Goal: Information Seeking & Learning: Learn about a topic

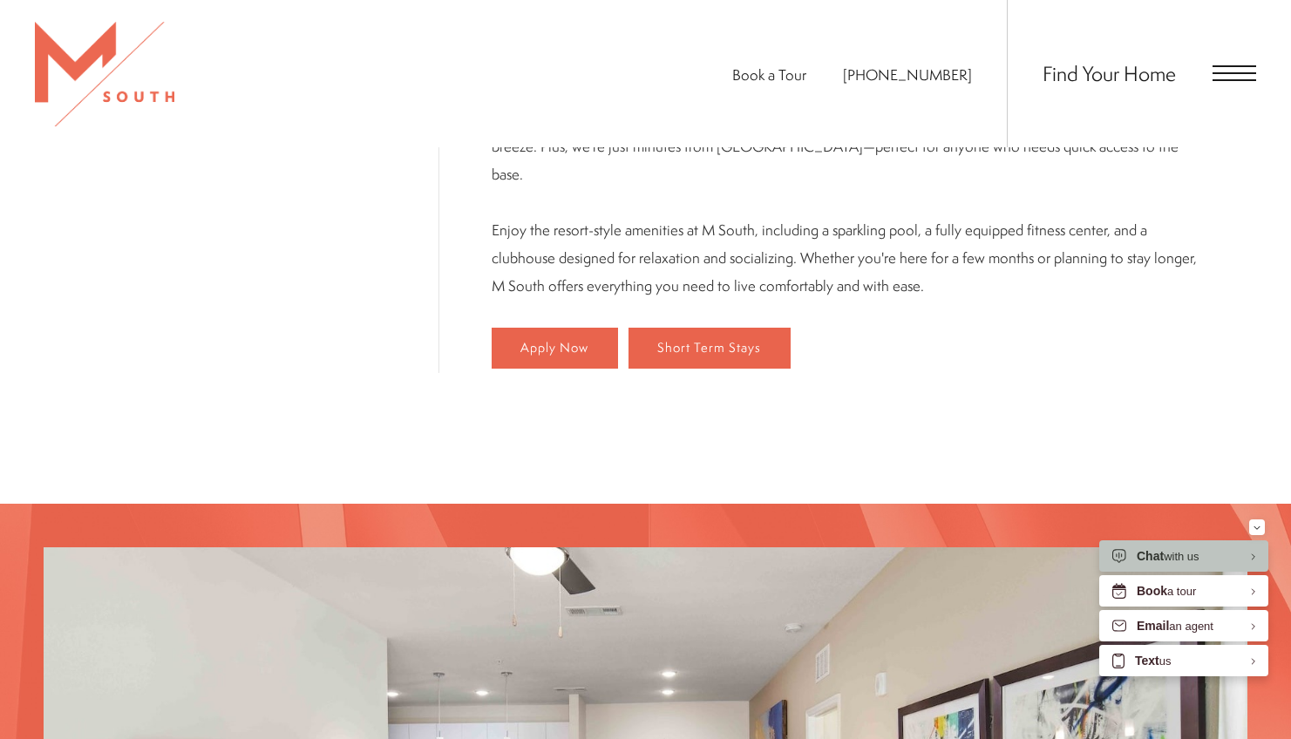
scroll to position [1221, 0]
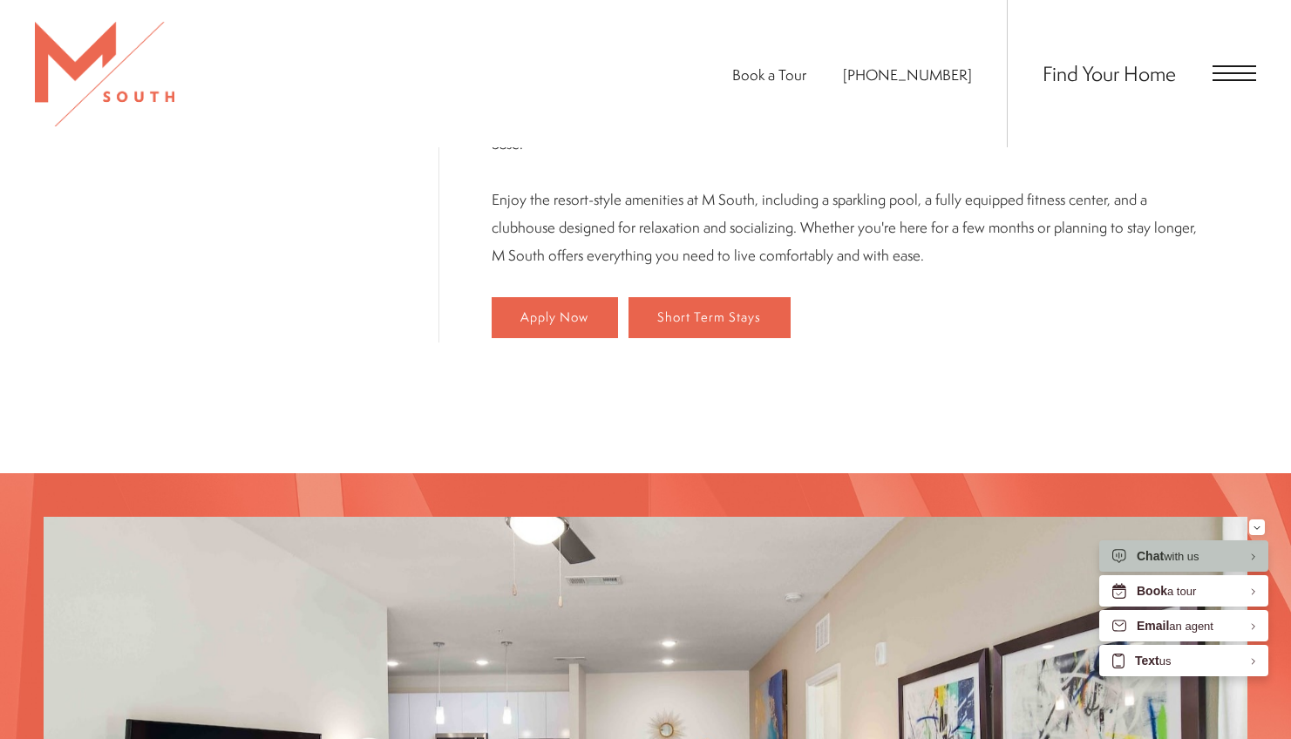
click at [1259, 63] on div "Book a Tour 813-570-8014 Find Your Home" at bounding box center [645, 73] width 1291 height 147
click at [1248, 73] on span "Open Menu" at bounding box center [1235, 73] width 44 height 2
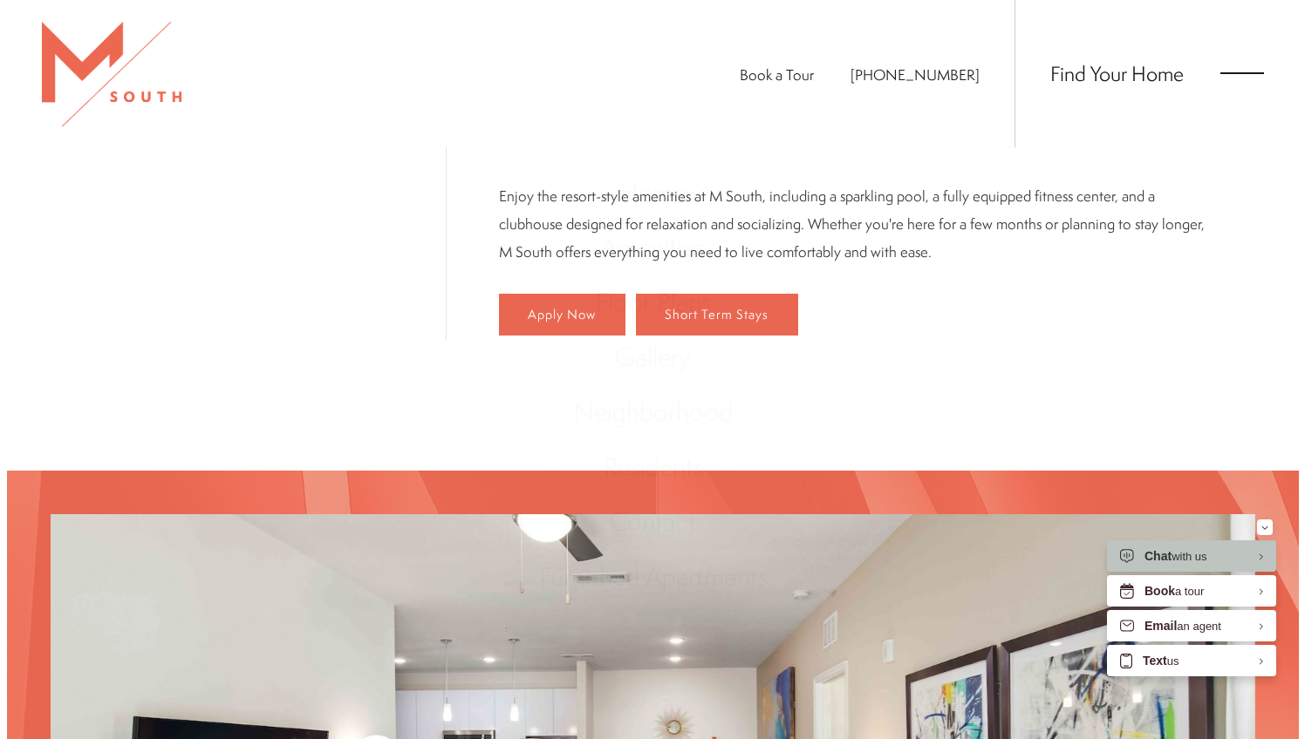
scroll to position [0, 0]
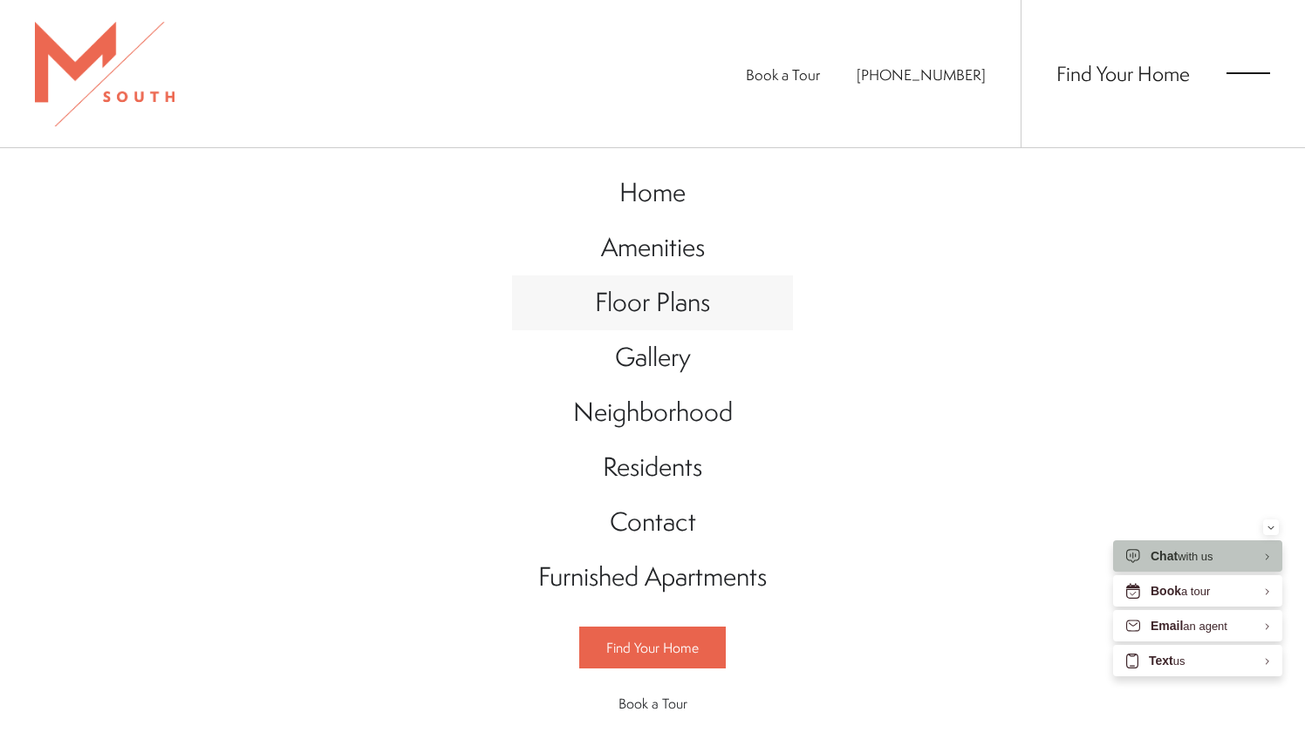
click at [641, 296] on span "Floor Plans" at bounding box center [652, 302] width 115 height 36
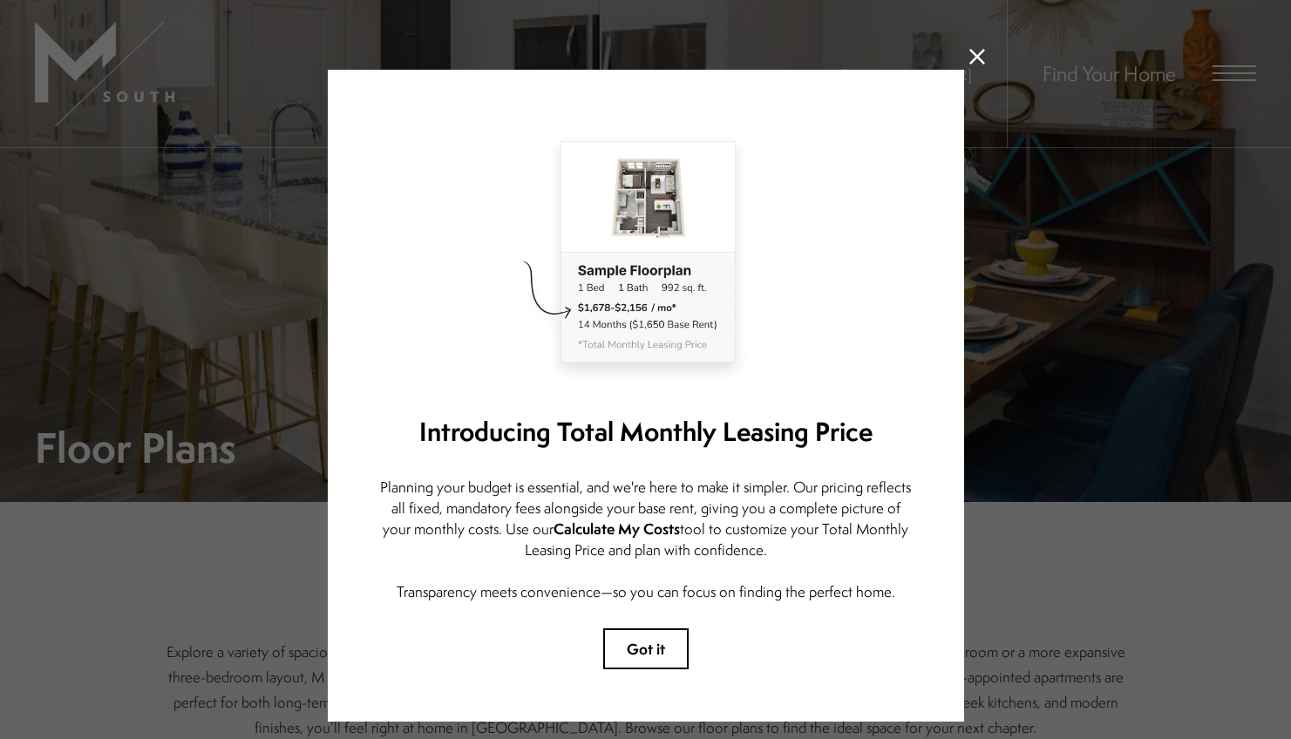
scroll to position [65, 0]
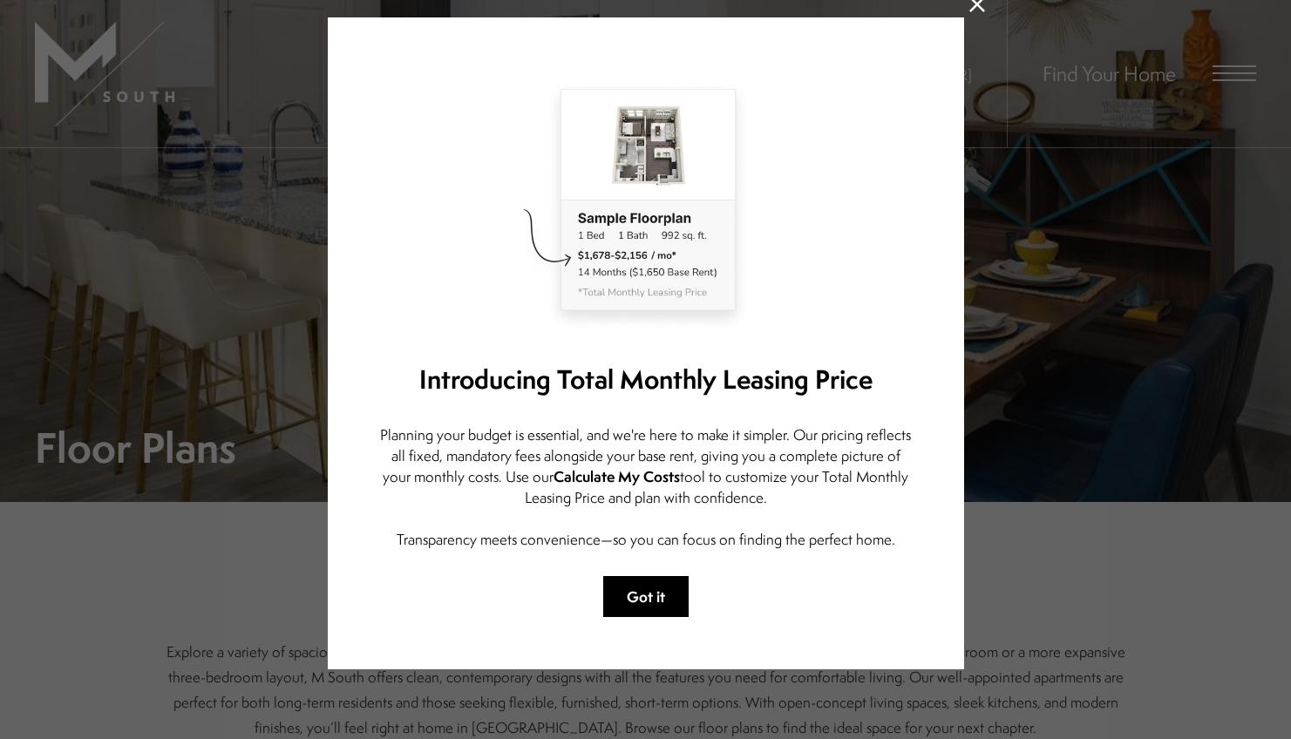
click at [664, 579] on button "Got it" at bounding box center [645, 596] width 85 height 41
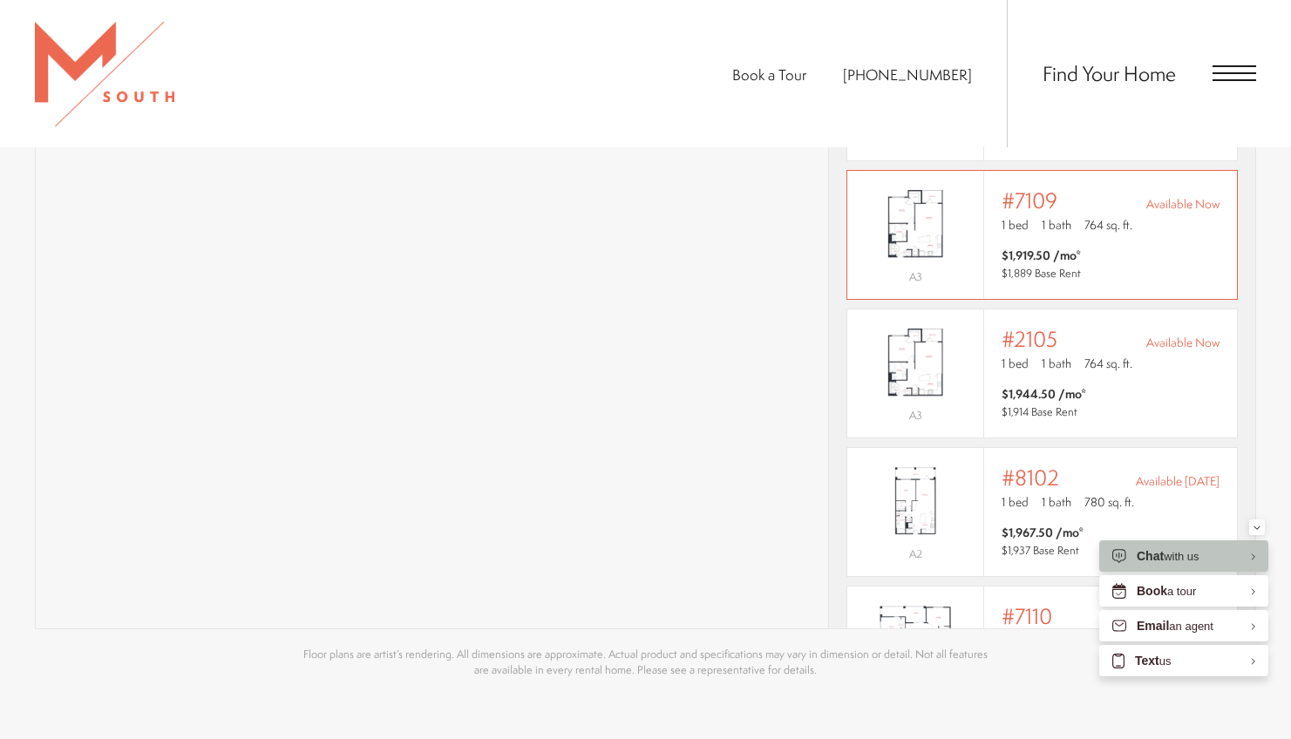
scroll to position [0, 0]
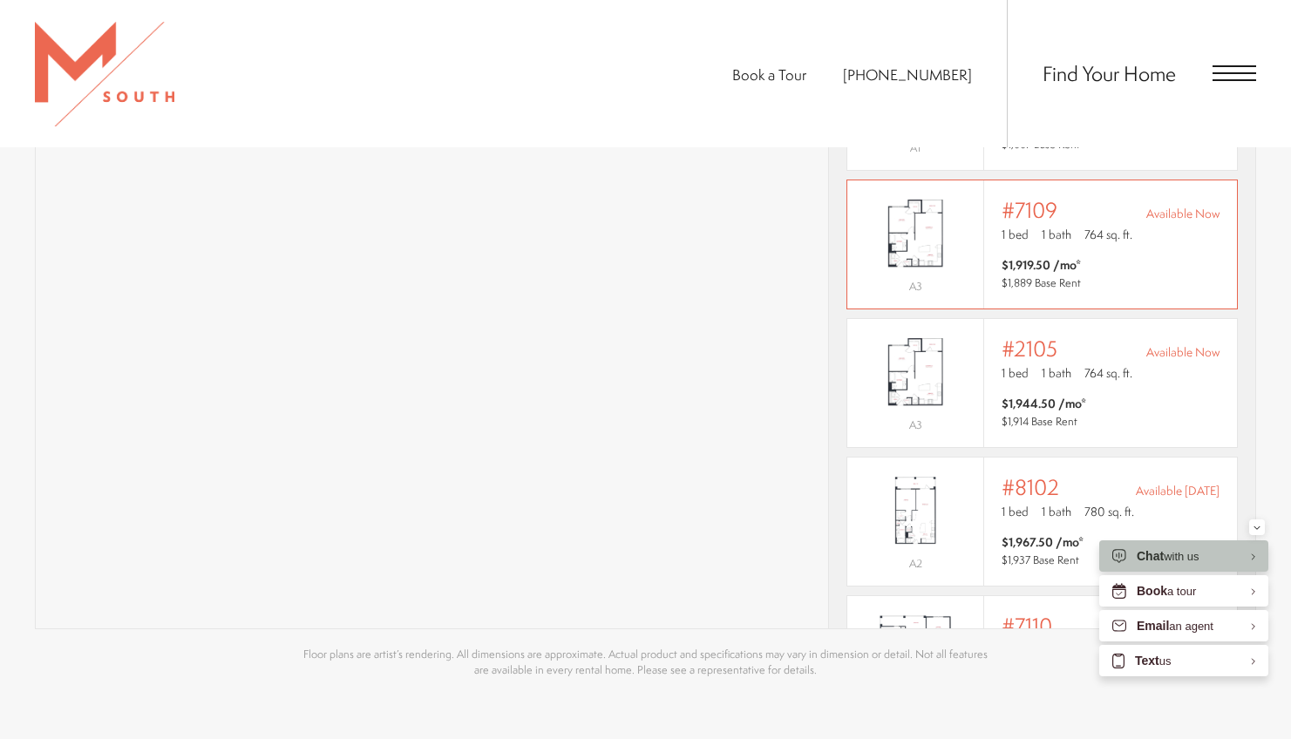
click at [1039, 276] on span "$1,889 Base Rent" at bounding box center [1041, 283] width 79 height 15
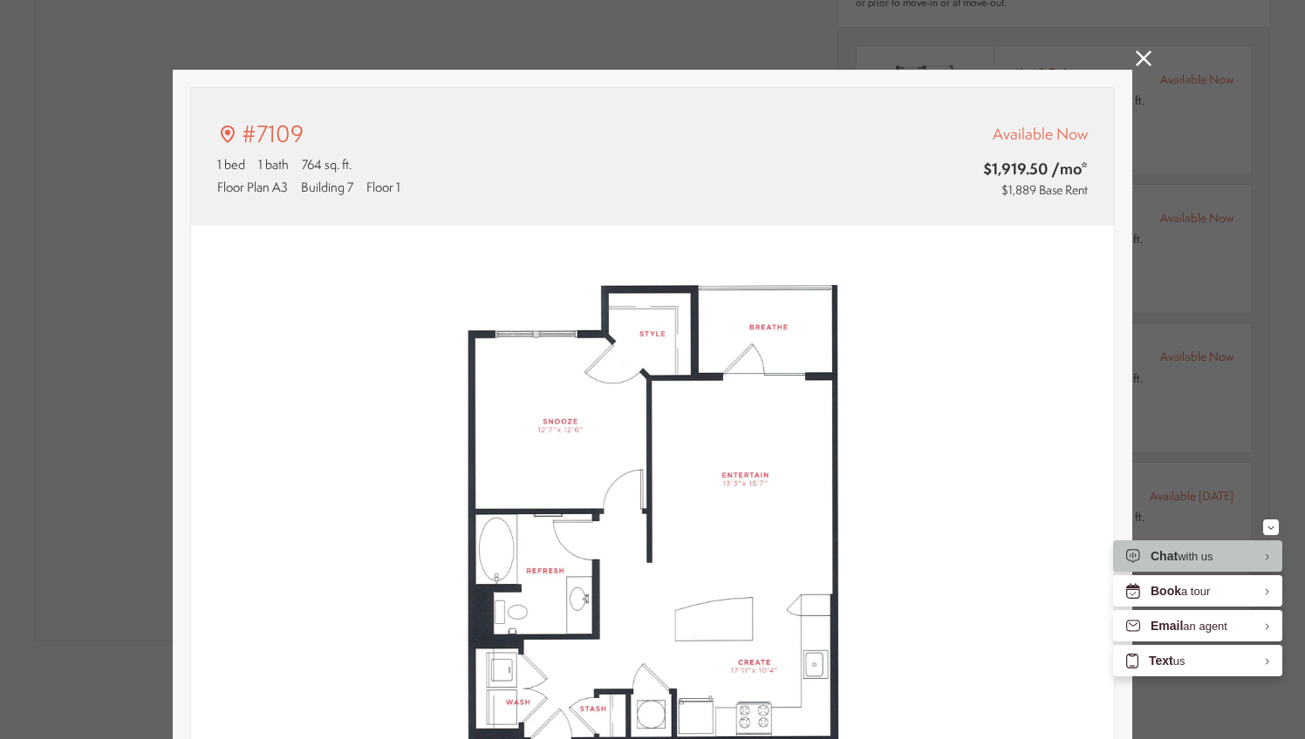
type input "**********"
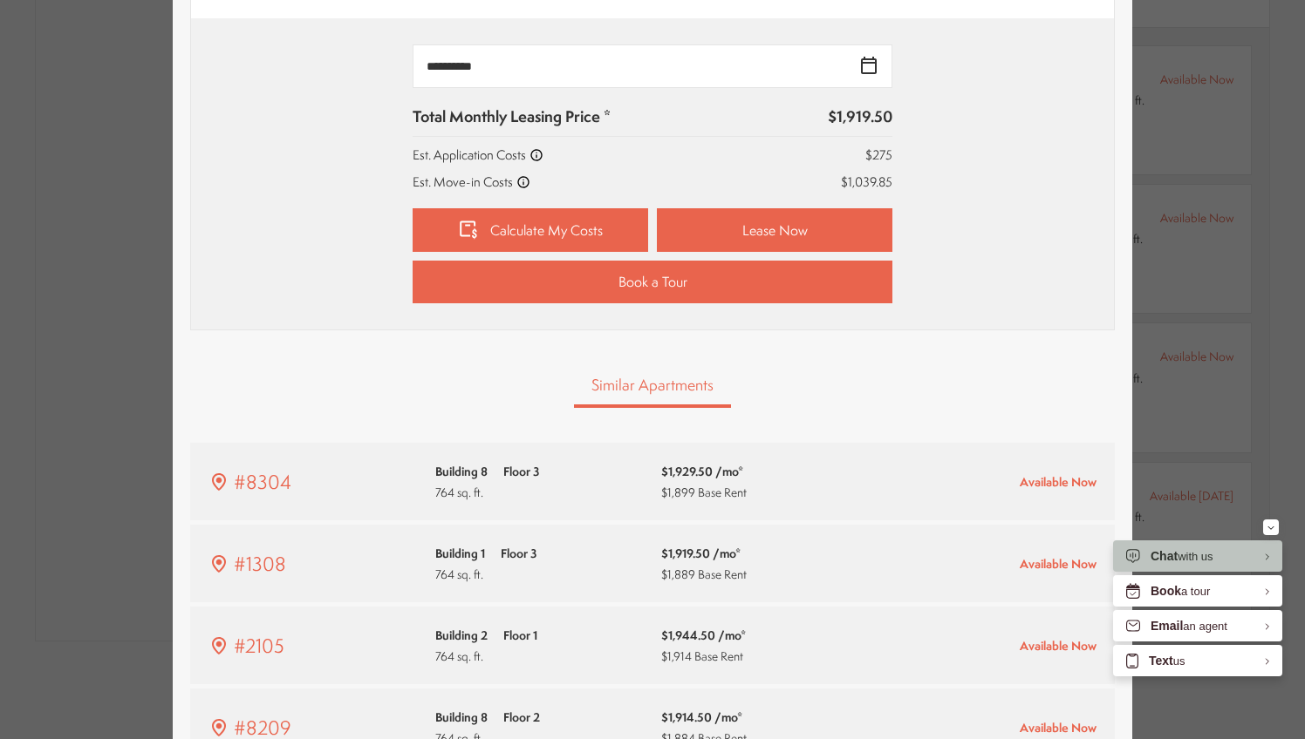
scroll to position [785, 0]
click at [514, 231] on link "Calculate My Costs" at bounding box center [529, 231] width 235 height 44
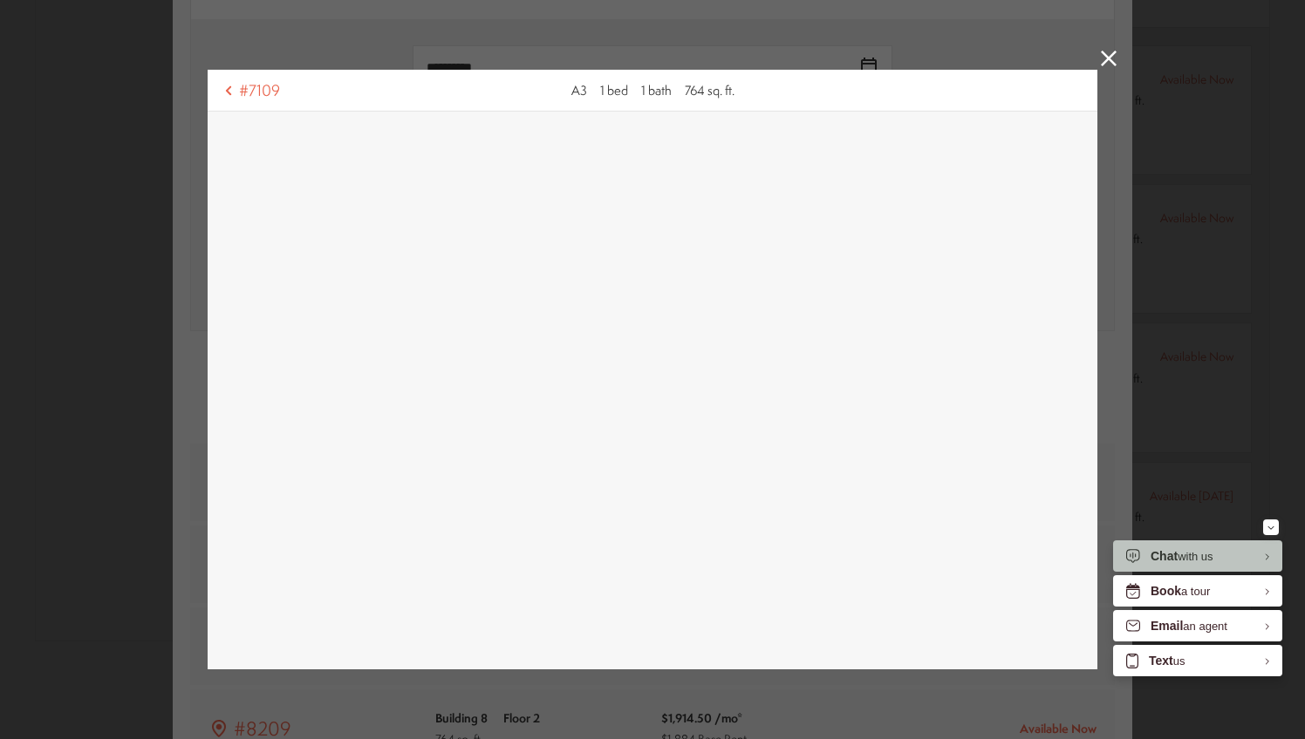
click at [1107, 46] on div "#7109 A3 1 bed 1 bath 764 sq. ft." at bounding box center [652, 369] width 1305 height 739
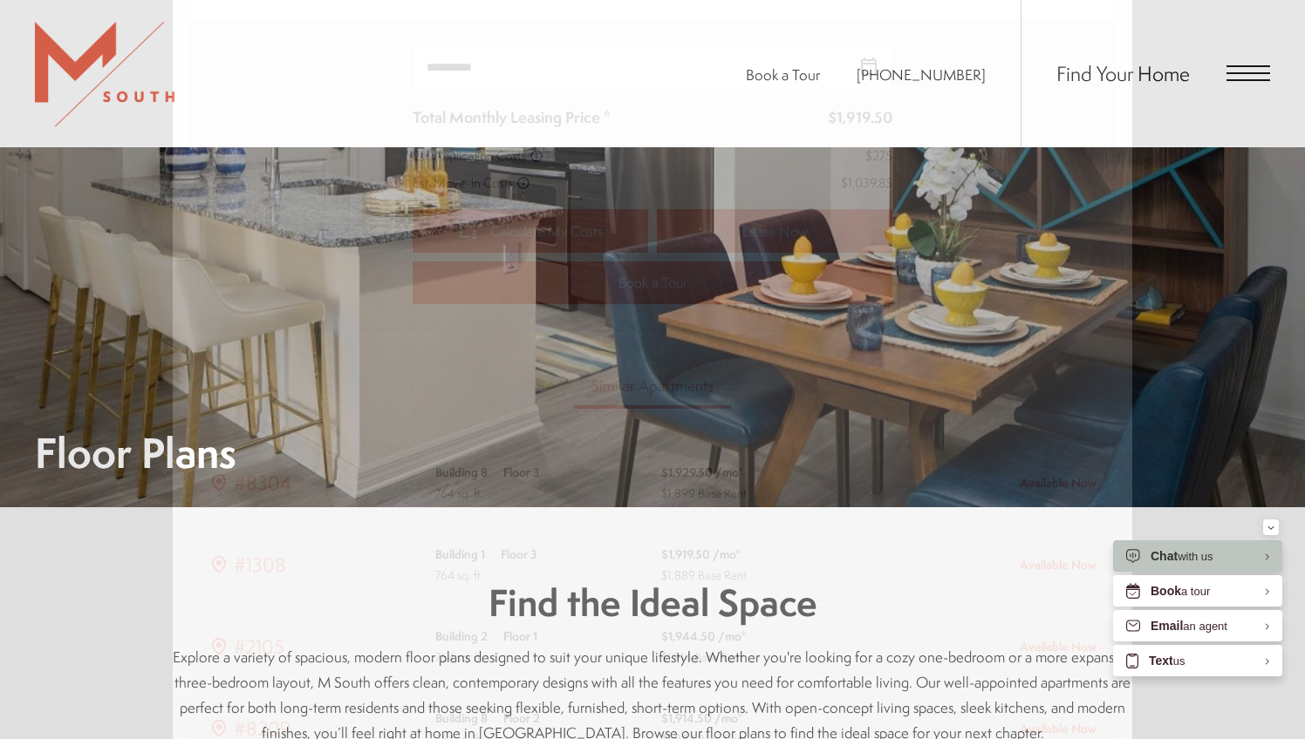
click at [131, 458] on div "#7109 1 bed 1 bath 764 sq. ft. Floor Plan A3 Building 7 Floor 1 Available Now $…" at bounding box center [652, 369] width 1305 height 739
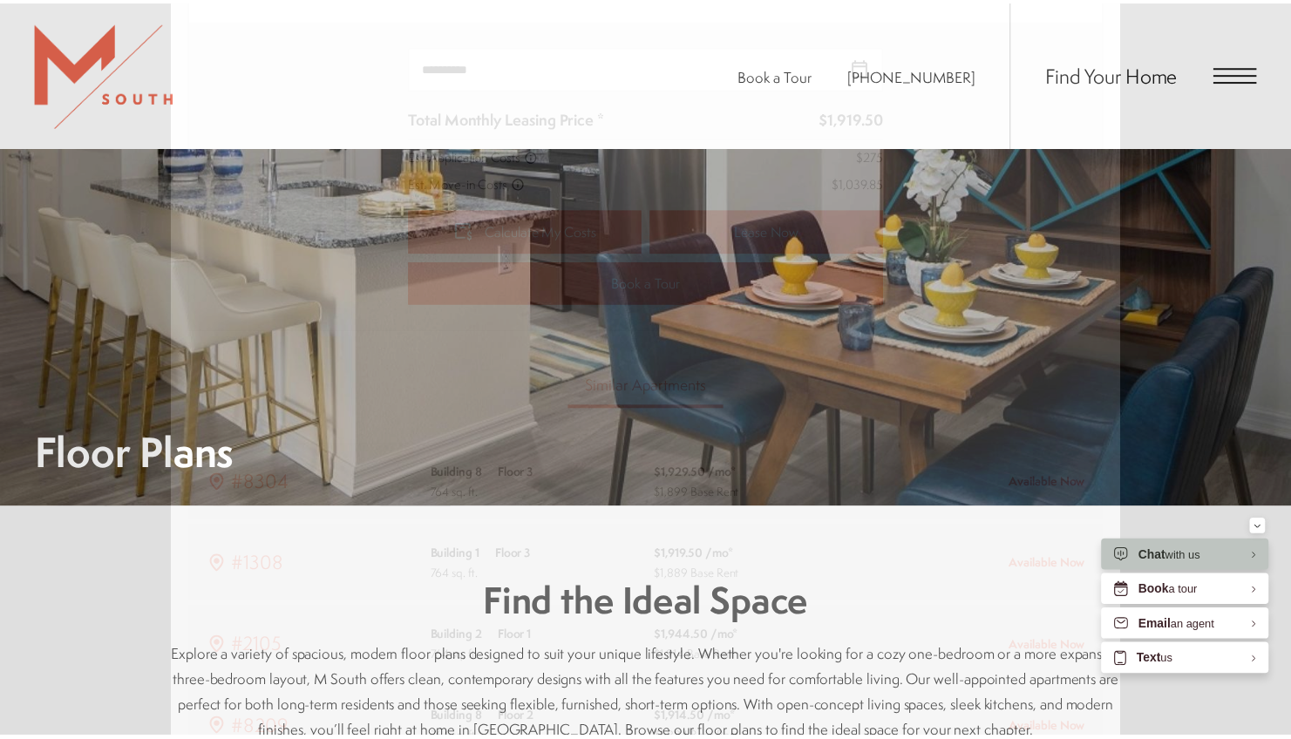
scroll to position [1395, 0]
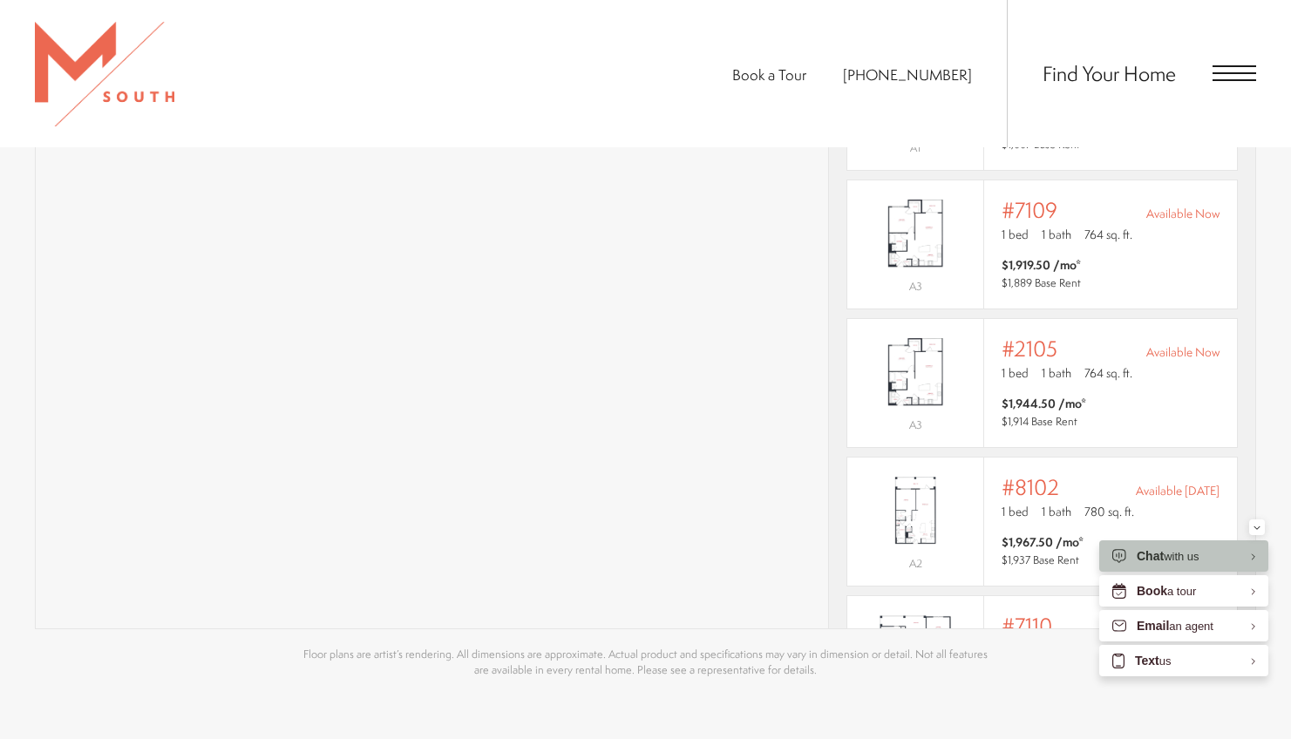
click at [1216, 79] on span "Open Menu" at bounding box center [1235, 80] width 44 height 2
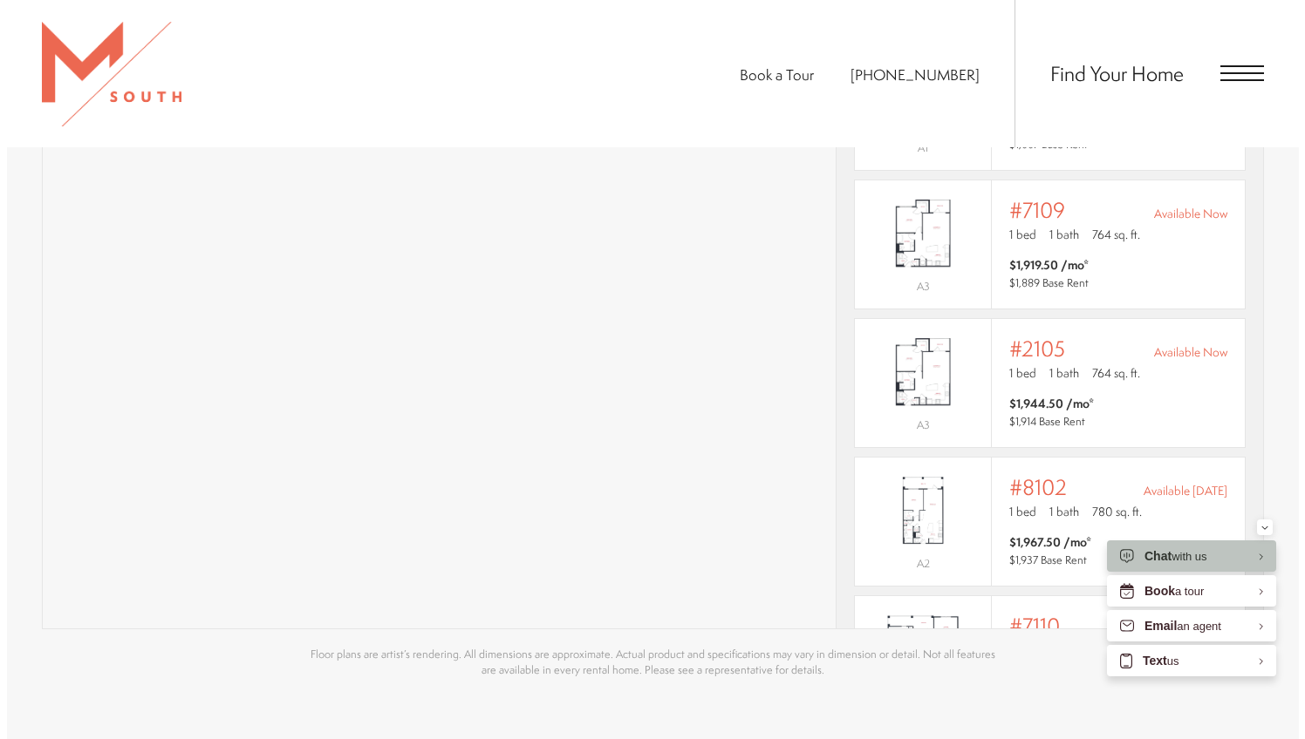
scroll to position [0, 0]
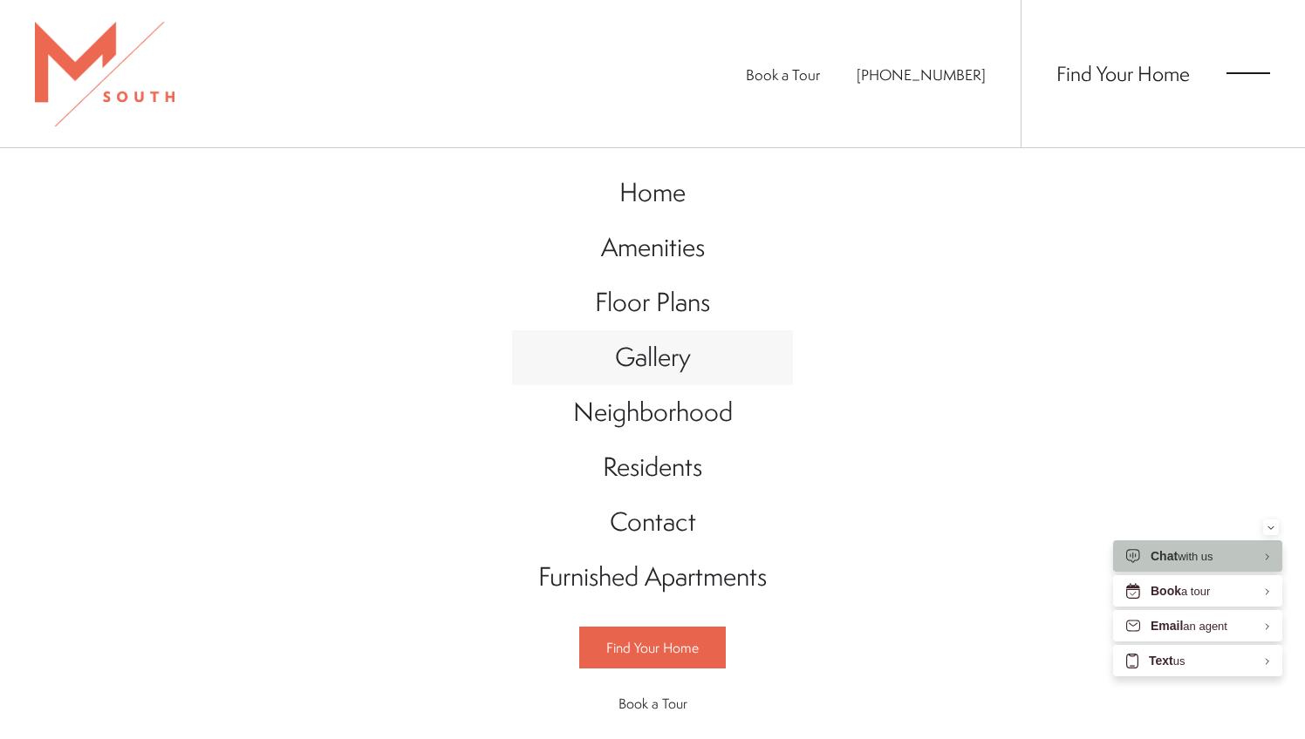
click at [636, 369] on span "Gallery" at bounding box center [653, 357] width 76 height 36
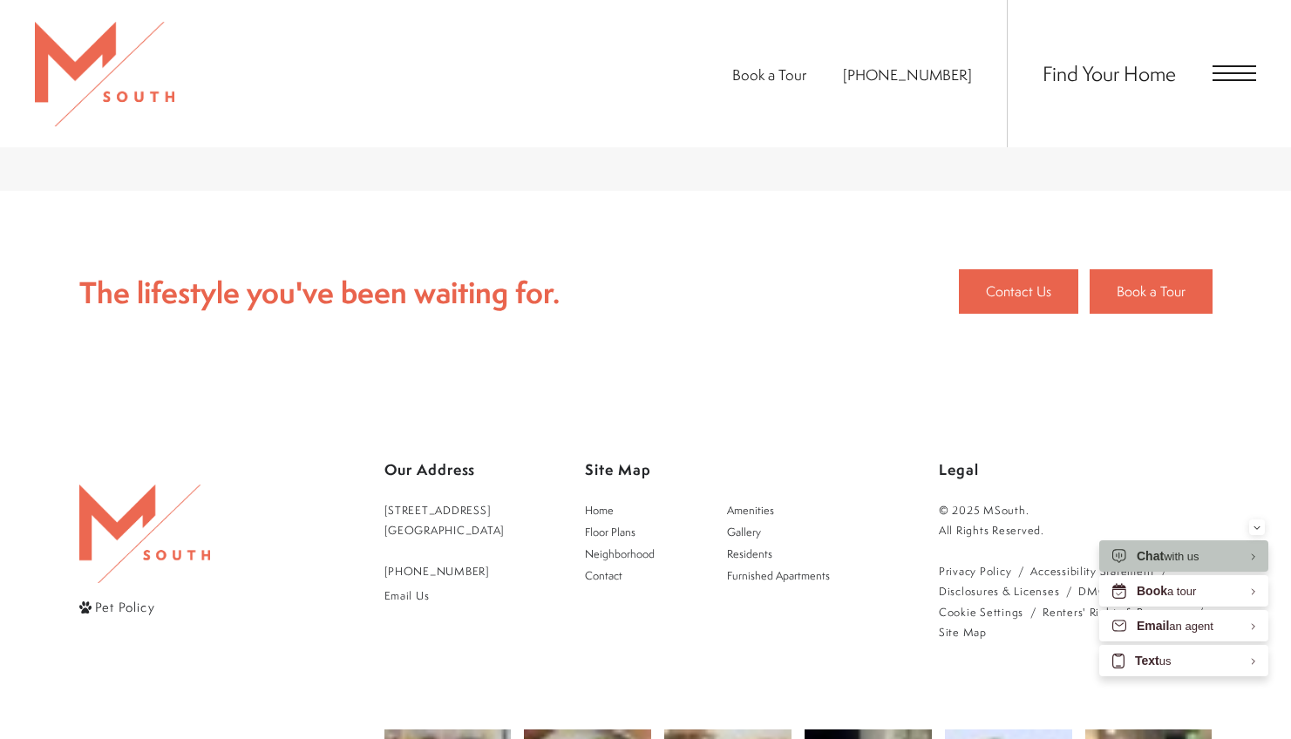
scroll to position [4445, 0]
